Goal: Transaction & Acquisition: Purchase product/service

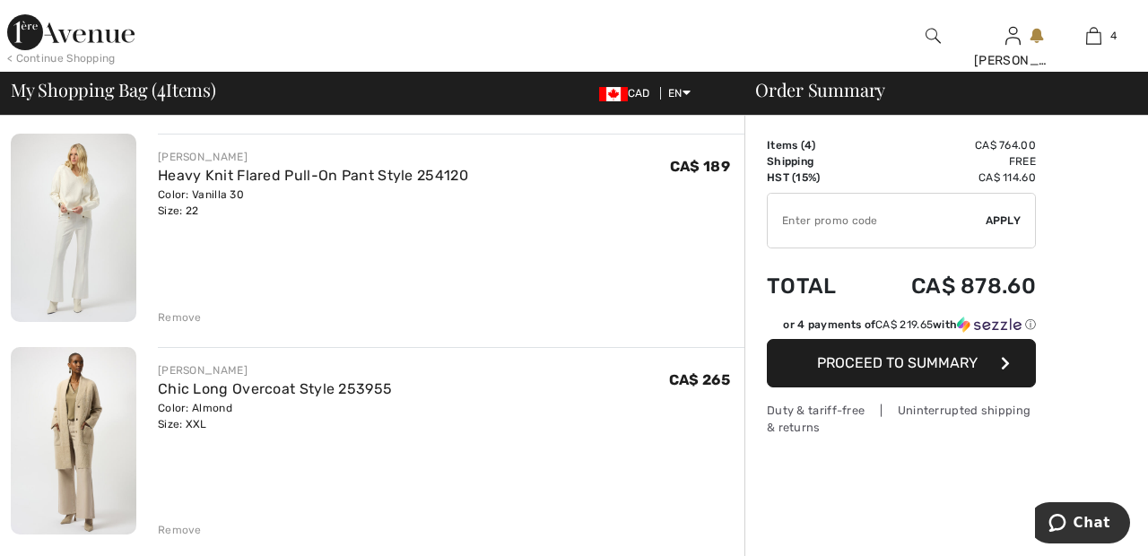
scroll to position [121, 0]
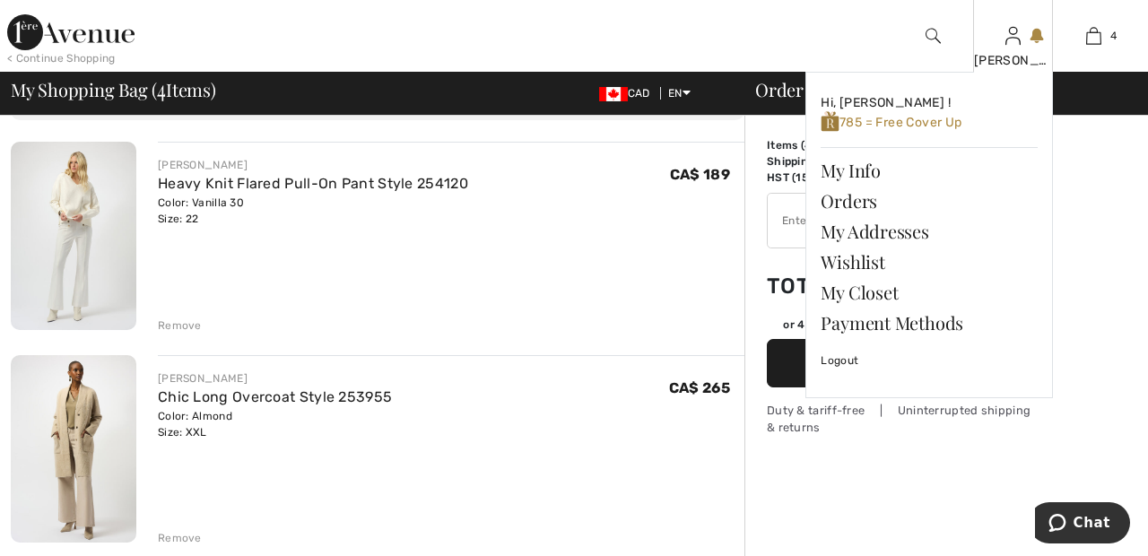
click at [1013, 47] on img at bounding box center [1012, 36] width 15 height 22
click at [876, 264] on link "Wishlist" at bounding box center [929, 262] width 217 height 30
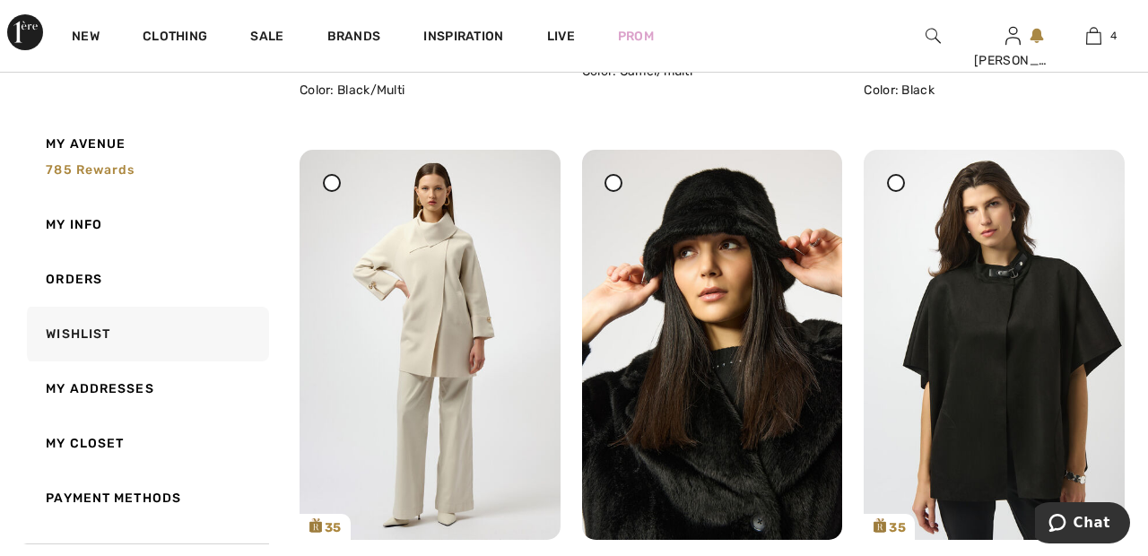
scroll to position [3636, 0]
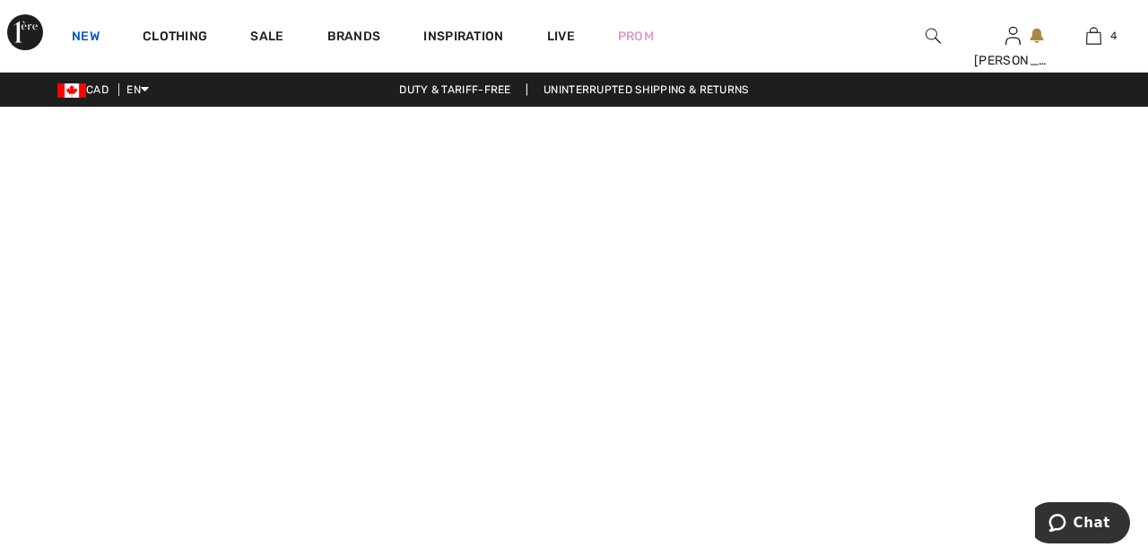
click at [83, 41] on link "New" at bounding box center [86, 38] width 28 height 19
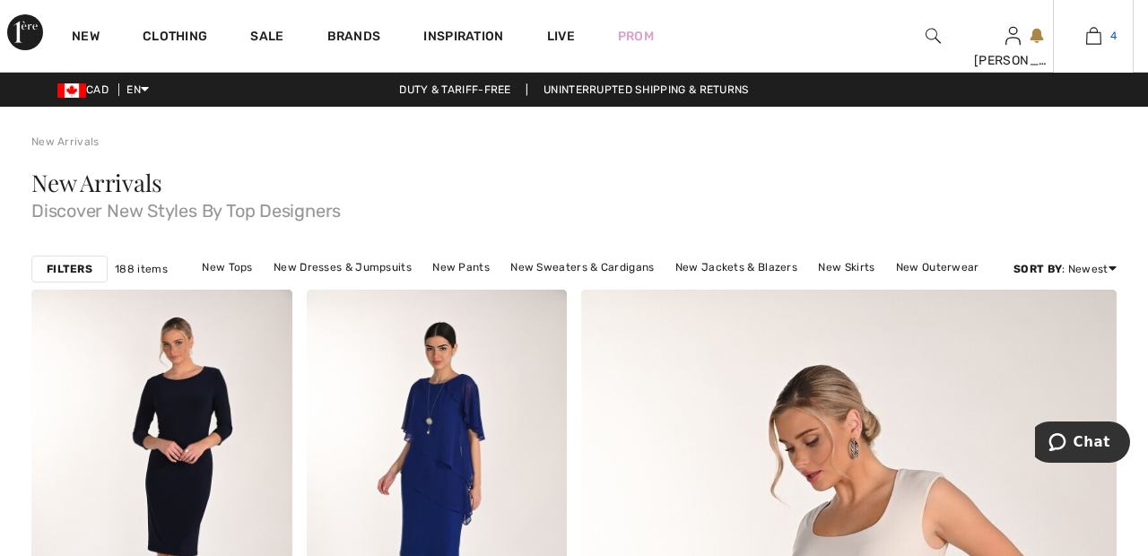
click at [1110, 30] on span "4" at bounding box center [1113, 36] width 6 height 16
